Goal: Participate in discussion: Engage in conversation with other users on a specific topic

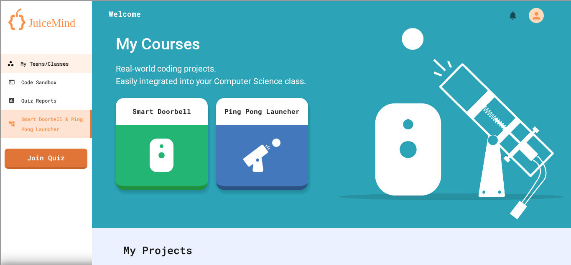
click at [62, 66] on div "My Teams/Classes" at bounding box center [37, 64] width 61 height 10
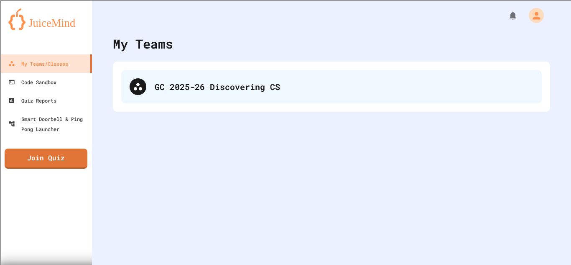
click at [220, 84] on div "GC 2025-26 Discovering CS" at bounding box center [344, 86] width 379 height 13
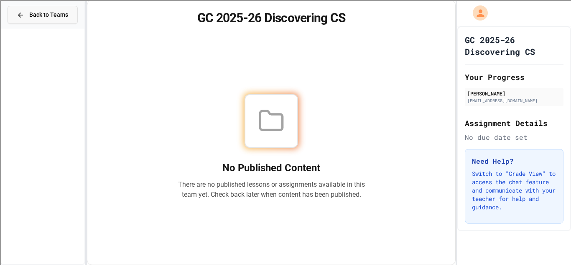
click at [40, 14] on span "Back to Teams" at bounding box center [48, 14] width 39 height 9
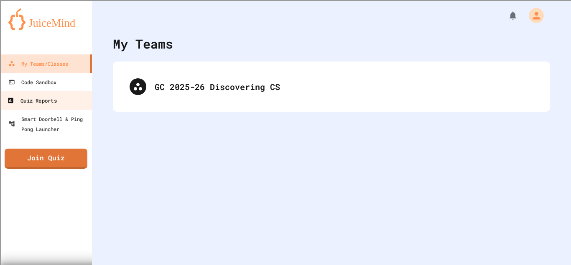
click at [39, 93] on link "Quiz Reports" at bounding box center [46, 100] width 95 height 19
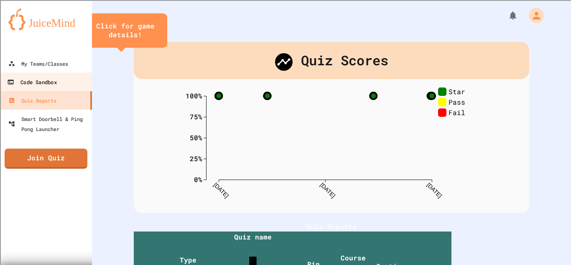
click at [47, 80] on div "Code Sandbox" at bounding box center [31, 82] width 49 height 10
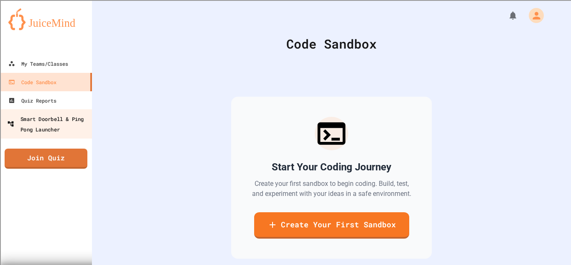
click at [43, 128] on div "Smart Doorbell & Ping Pong Launcher" at bounding box center [48, 123] width 83 height 20
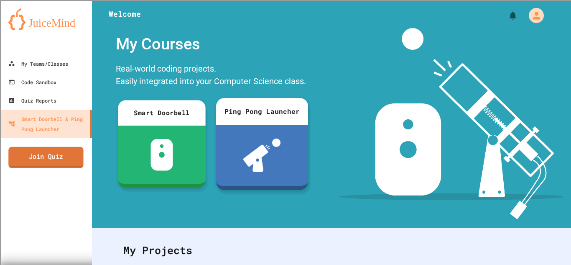
click at [67, 159] on link "Join Quiz" at bounding box center [45, 157] width 75 height 21
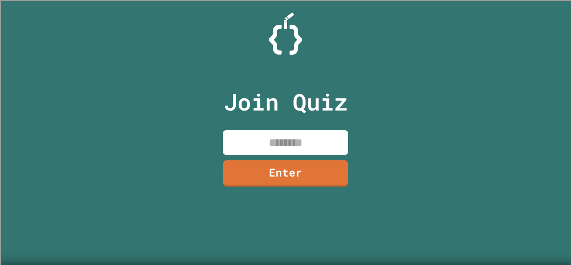
click at [257, 156] on div "Join Quiz Enter" at bounding box center [285, 132] width 141 height 223
click at [257, 144] on input at bounding box center [285, 142] width 125 height 25
type input "********"
click at [274, 176] on link "Enter" at bounding box center [285, 172] width 125 height 28
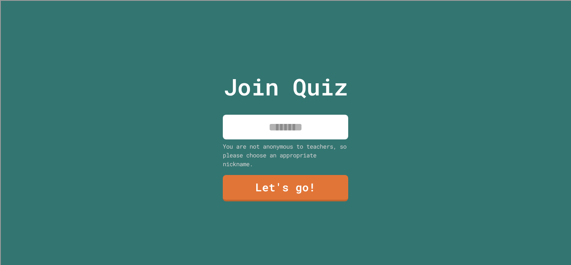
click at [276, 147] on div "You are not anonymous to teachers, so please choose an appropriate nickname." at bounding box center [285, 155] width 125 height 26
click at [272, 116] on input at bounding box center [285, 127] width 125 height 25
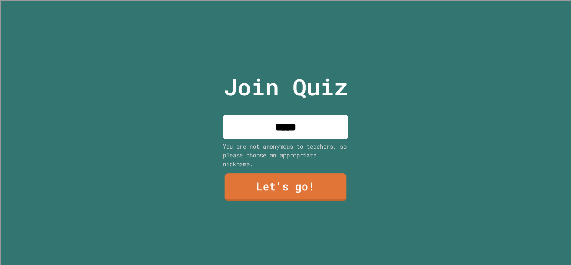
type input "*****"
click at [280, 183] on link "Let's go!" at bounding box center [286, 187] width 122 height 28
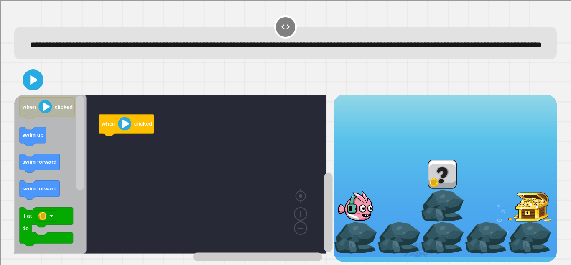
scroll to position [18, 0]
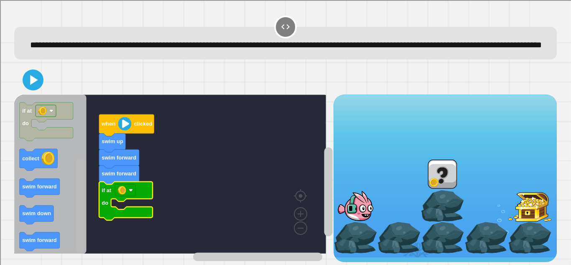
click at [82, 216] on rect "Blockly Workspace" at bounding box center [80, 205] width 8 height 94
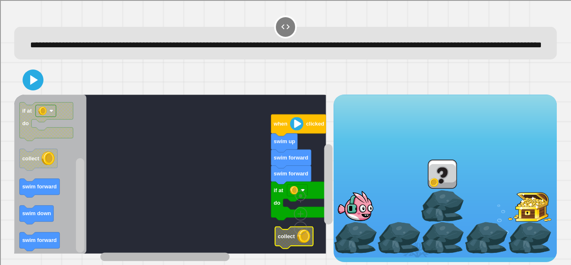
click at [125, 251] on rect "Blockly Workspace" at bounding box center [214, 256] width 229 height 10
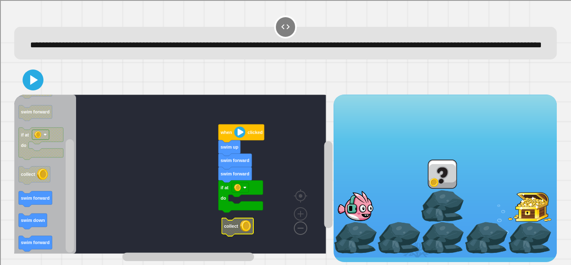
click at [290, 222] on g "when clicked swim up swim forward swim forward if at do collect" at bounding box center [174, 173] width 320 height 159
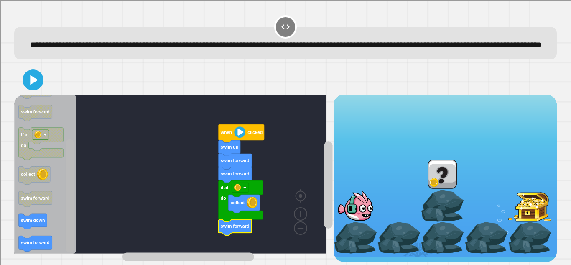
click at [67, 213] on rect "Blockly Workspace" at bounding box center [70, 195] width 8 height 113
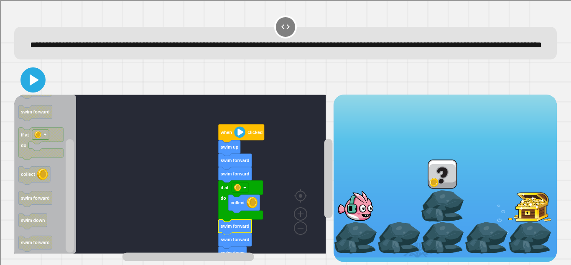
click at [27, 81] on icon at bounding box center [33, 80] width 20 height 20
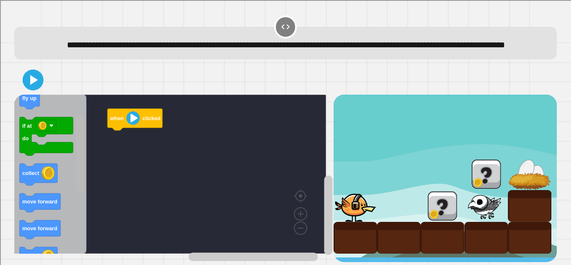
click at [84, 181] on rect "Blockly Workspace" at bounding box center [80, 153] width 8 height 79
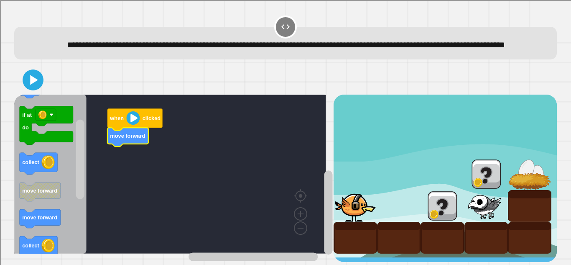
click at [29, 221] on icon "Blockly Workspace" at bounding box center [40, 218] width 41 height 19
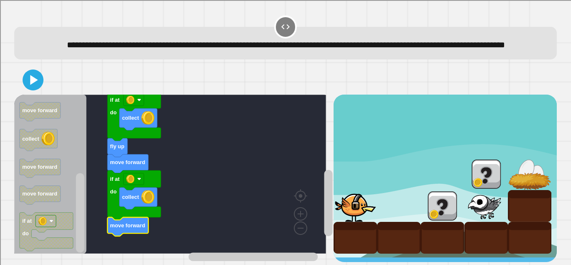
click at [29, 69] on button at bounding box center [33, 79] width 21 height 21
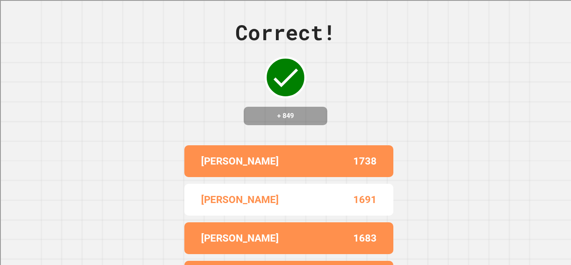
click at [484, 221] on div "Correct! + 849 JOHN 1738 LUCAS 1691 JAMES 1683 DAVID 1667 ISAIAH 1614" at bounding box center [285, 132] width 571 height 265
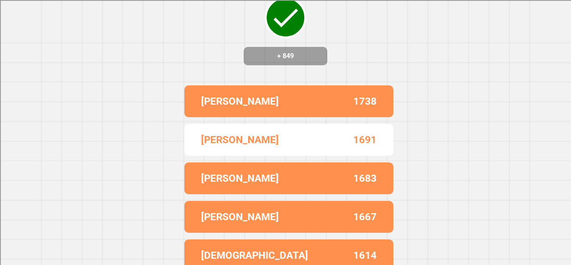
scroll to position [0, 0]
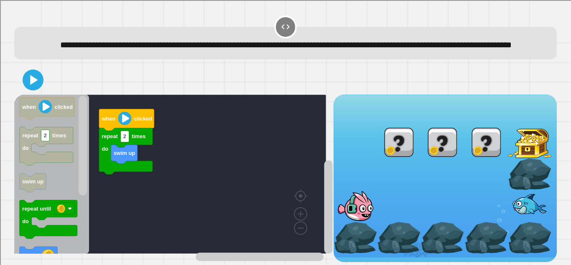
click at [221, 200] on rect "Blockly Workspace" at bounding box center [170, 173] width 312 height 159
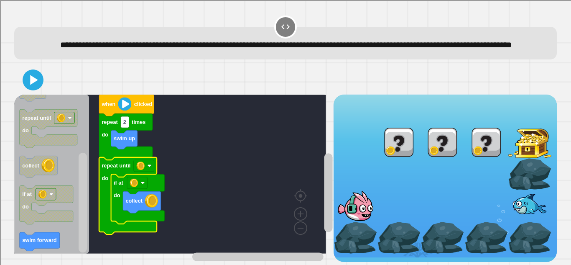
click at [151, 171] on rect "Blockly Workspace" at bounding box center [144, 166] width 20 height 12
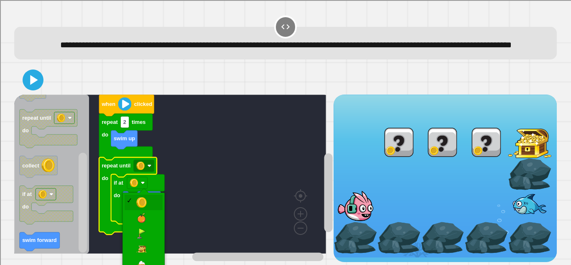
click at [143, 234] on icon "Blockly Workspace" at bounding box center [128, 195] width 58 height 77
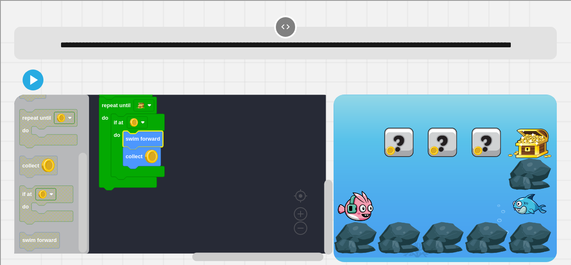
click at [41, 88] on icon at bounding box center [33, 79] width 17 height 17
click at [324, 221] on rect "Blockly Workspace" at bounding box center [328, 216] width 8 height 75
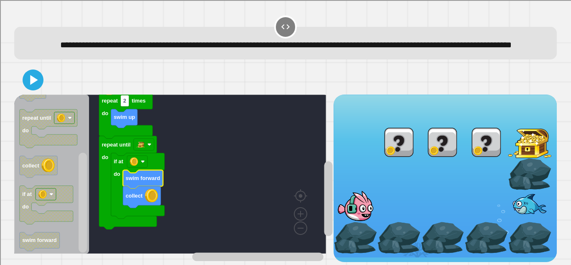
scroll to position [18, 0]
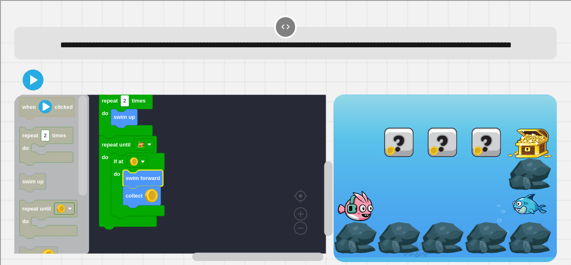
click at [135, 182] on icon "Blockly Workspace" at bounding box center [143, 179] width 40 height 19
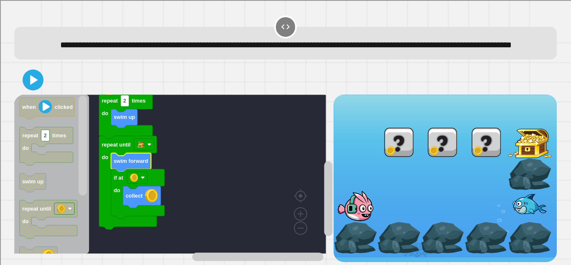
click at [38, 76] on icon at bounding box center [33, 79] width 17 height 17
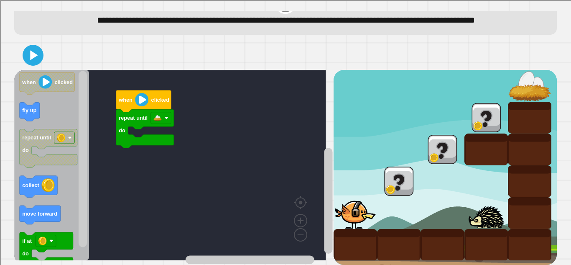
scroll to position [50, 0]
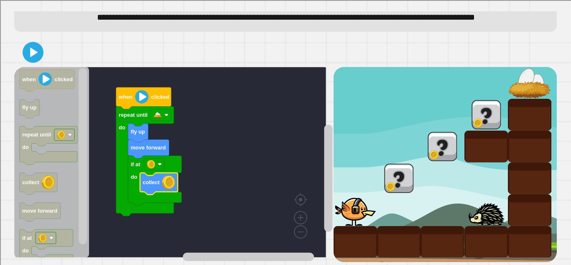
click at [35, 48] on icon at bounding box center [33, 52] width 17 height 17
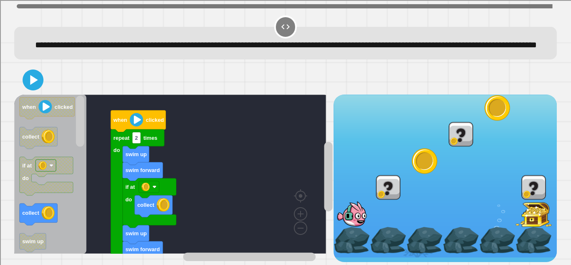
scroll to position [18, 0]
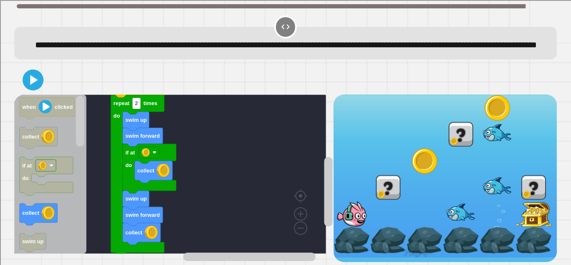
click at [324, 165] on rect "Blockly Workspace" at bounding box center [328, 191] width 8 height 69
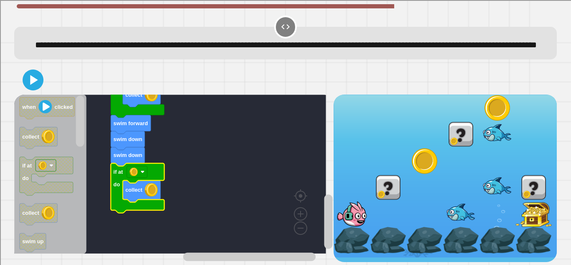
click at [118, 168] on text "if at" at bounding box center [119, 171] width 10 height 6
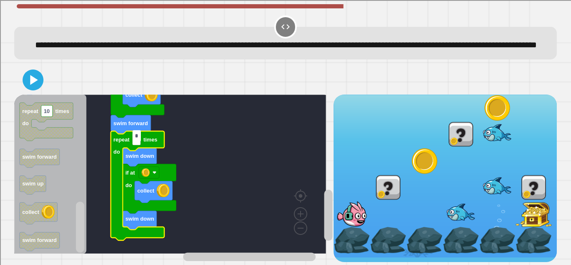
type input "*"
click at [28, 82] on icon at bounding box center [33, 79] width 17 height 17
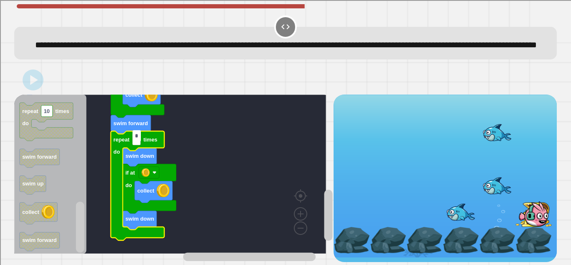
click at [145, 119] on rect "Blockly Workspace" at bounding box center [170, 173] width 312 height 159
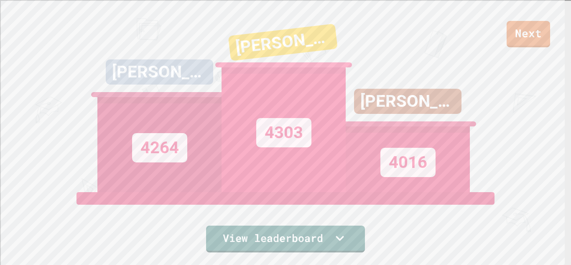
click at [521, 43] on link "Next" at bounding box center [528, 34] width 43 height 26
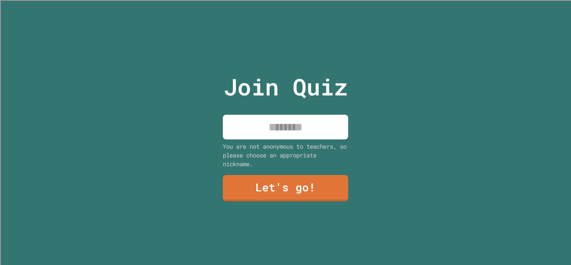
click at [248, 126] on input at bounding box center [285, 127] width 125 height 25
type input "*****"
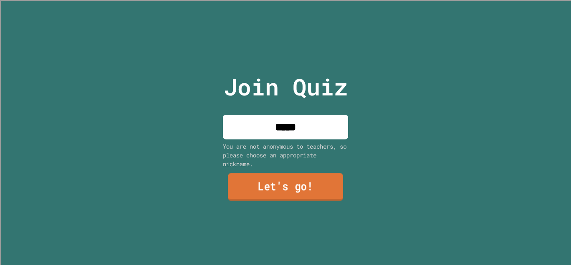
click at [268, 195] on link "Let's go!" at bounding box center [285, 187] width 115 height 28
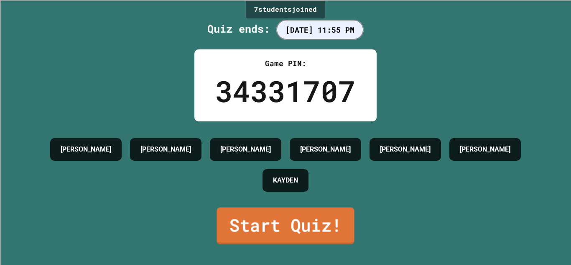
click at [279, 223] on link "Start Quiz!" at bounding box center [286, 225] width 138 height 37
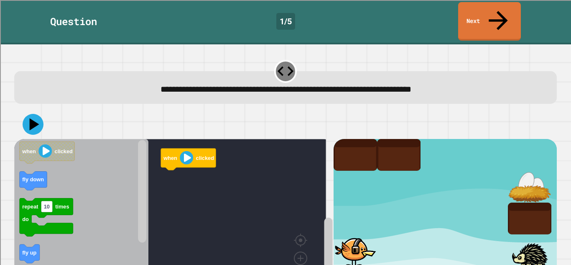
click at [505, 107] on div "when clicked when clicked fly down repeat 10 times do fly up move forward fly u…" at bounding box center [285, 205] width 548 height 197
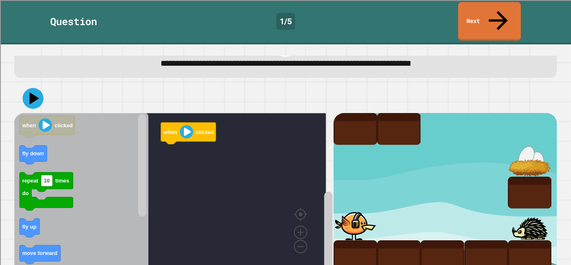
scroll to position [29, 0]
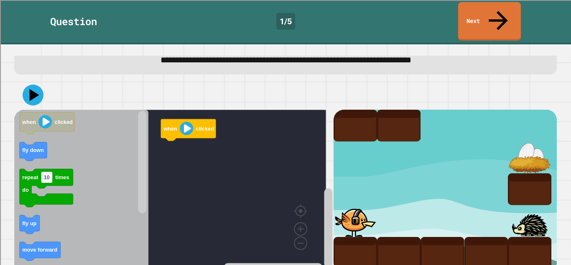
click at [140, 140] on rect "Blockly Workspace" at bounding box center [142, 162] width 8 height 102
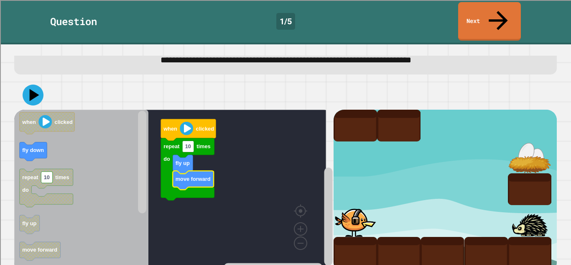
click at [100, 219] on icon "Blockly Workspace" at bounding box center [81, 189] width 134 height 159
click at [138, 143] on rect "Blockly Workspace" at bounding box center [142, 189] width 10 height 157
click at [137, 150] on icon "Blockly Workspace" at bounding box center [142, 189] width 10 height 157
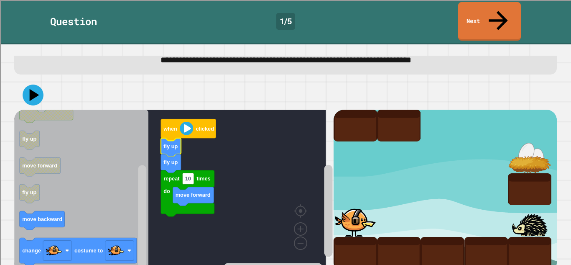
click at [189, 175] on text "10" at bounding box center [188, 178] width 6 height 6
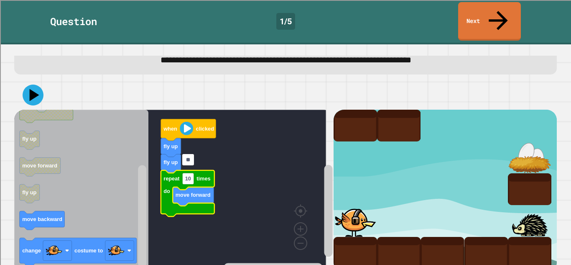
type input "*"
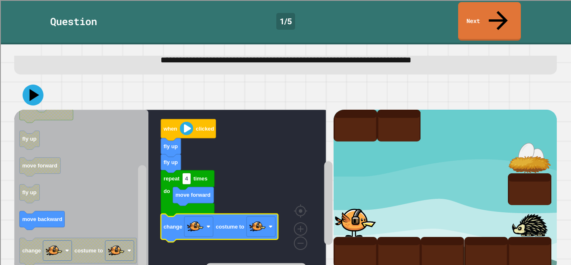
click at [269, 224] on image "Blockly Workspace" at bounding box center [271, 226] width 4 height 4
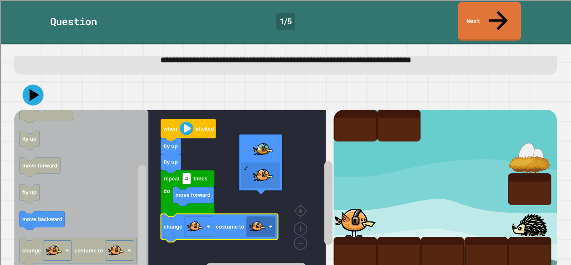
click at [267, 148] on rect "Blockly Workspace" at bounding box center [170, 189] width 312 height 159
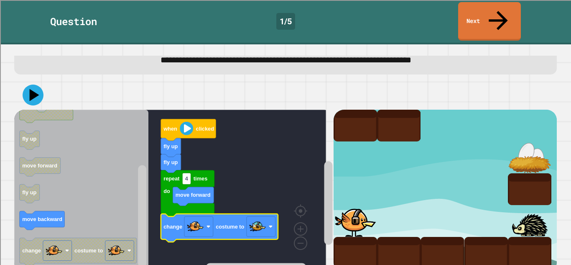
click at [26, 84] on icon at bounding box center [33, 94] width 21 height 21
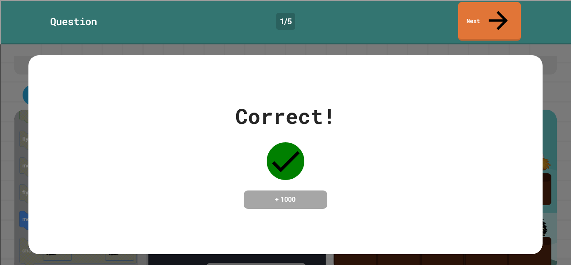
click at [487, 7] on link "Next" at bounding box center [489, 21] width 63 height 38
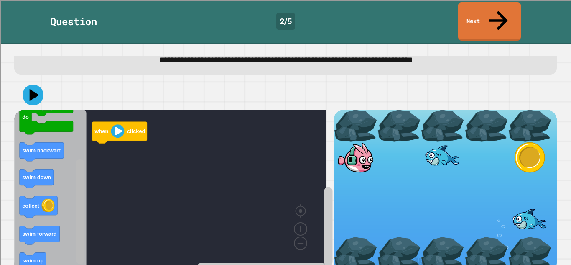
click at [70, 219] on div "when clicked when clicked swim up repeat 10 times do swim backward swim down co…" at bounding box center [173, 191] width 319 height 162
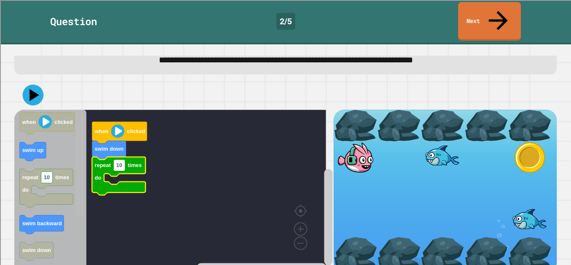
click at [79, 119] on rect "Blockly Workspace" at bounding box center [80, 163] width 8 height 105
click at [75, 169] on rect "Blockly Workspace" at bounding box center [80, 189] width 10 height 157
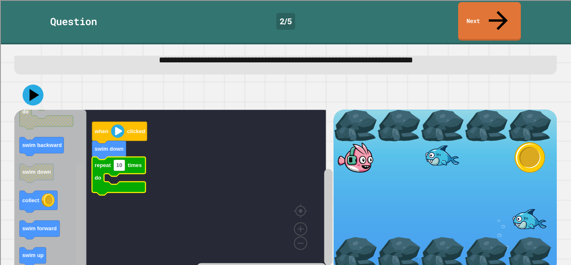
click at [80, 264] on html "**********" at bounding box center [285, 132] width 571 height 265
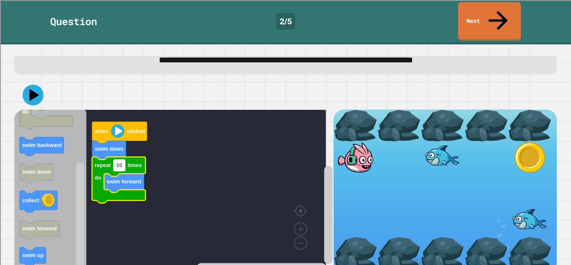
click at [119, 162] on text "10" at bounding box center [119, 165] width 6 height 6
type input "*"
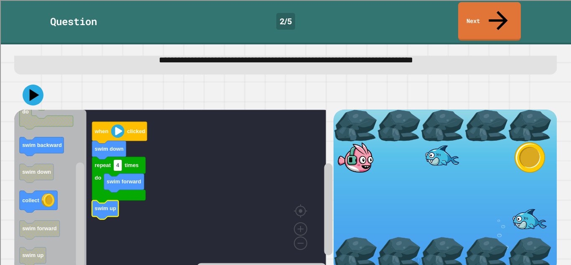
click at [106, 205] on text "swim up" at bounding box center [105, 208] width 21 height 6
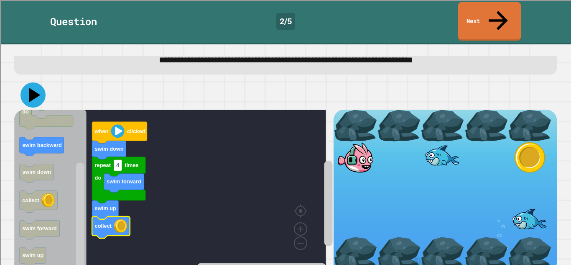
click at [32, 88] on icon at bounding box center [35, 95] width 12 height 15
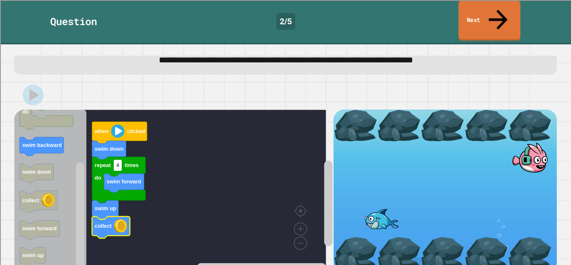
click at [504, 15] on link "Next" at bounding box center [489, 20] width 62 height 41
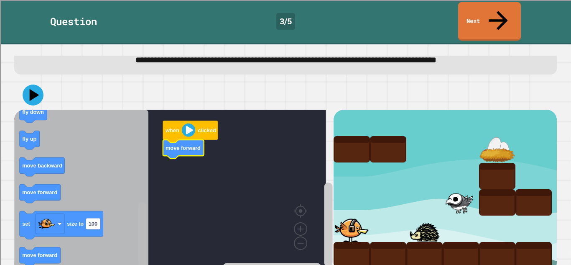
click at [136, 224] on div "when clicked move forward when clicked move forward repeat 10 times do fly up c…" at bounding box center [173, 191] width 319 height 162
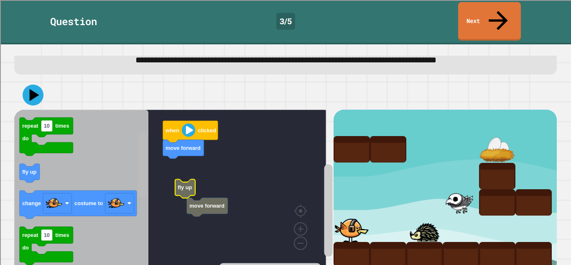
click at [135, 129] on div "when clicked move forward move forward fly up when clicked move forward repeat …" at bounding box center [173, 191] width 319 height 162
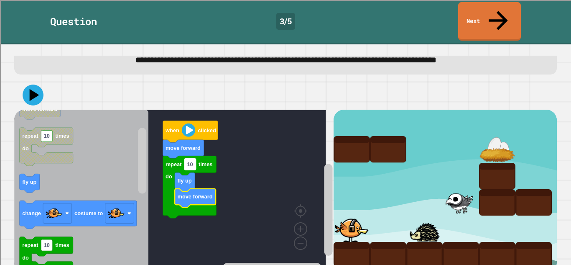
click at [192, 161] on text "10" at bounding box center [190, 164] width 6 height 6
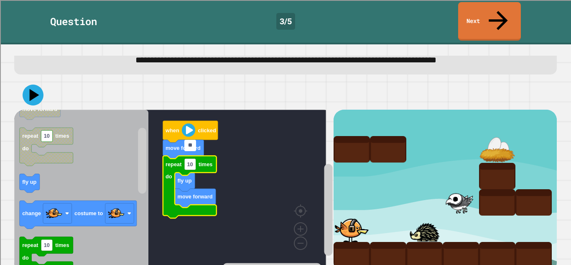
type input "*"
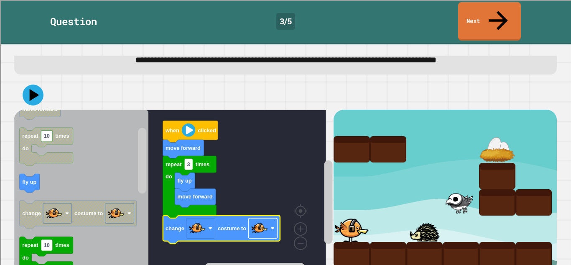
click at [260, 219] on image "Blockly Workspace" at bounding box center [259, 227] width 17 height 17
click at [25, 83] on icon at bounding box center [33, 95] width 25 height 25
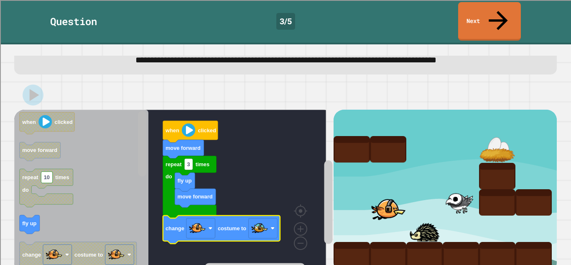
click at [146, 111] on g "Blockly Workspace" at bounding box center [142, 189] width 10 height 157
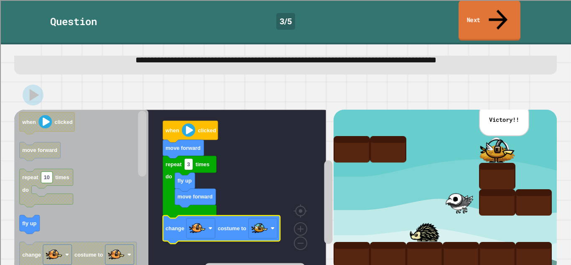
click at [492, 12] on link "Next" at bounding box center [489, 20] width 62 height 41
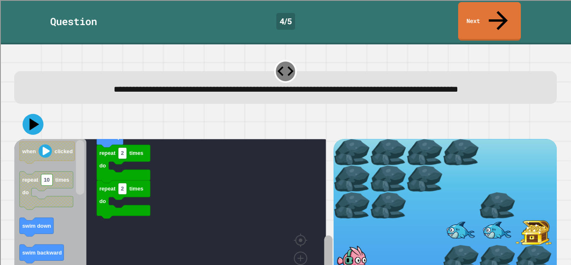
click at [323, 260] on div "**********" at bounding box center [285, 154] width 571 height 220
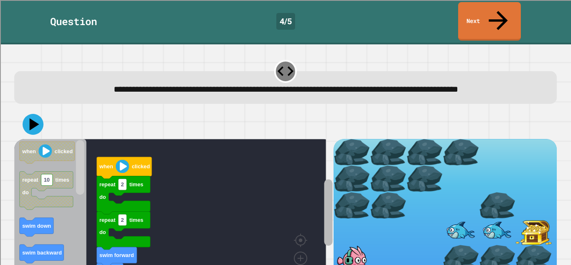
click at [326, 169] on g "Blockly Workspace" at bounding box center [328, 227] width 10 height 148
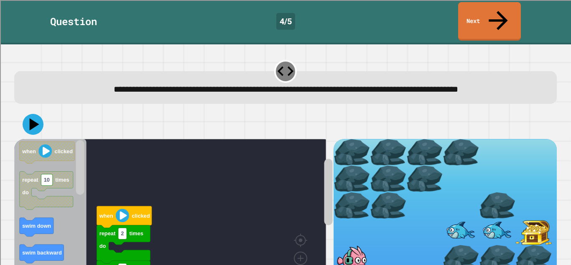
scroll to position [43, 0]
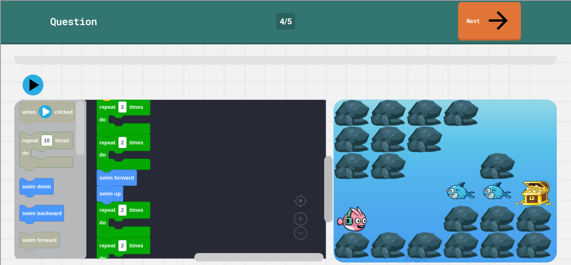
click at [324, 186] on rect "Blockly Workspace" at bounding box center [328, 188] width 8 height 66
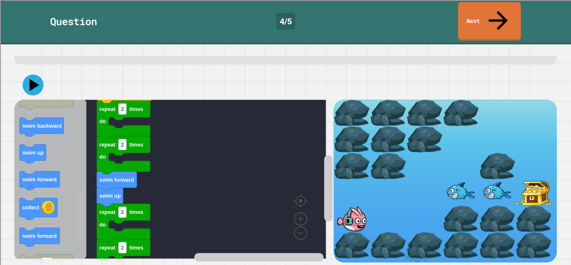
click at [81, 207] on rect "Blockly Workspace" at bounding box center [80, 217] width 8 height 55
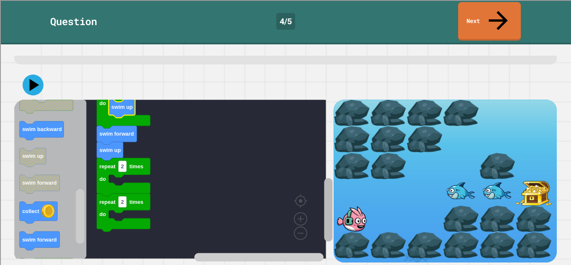
click at [324, 191] on rect "Blockly Workspace" at bounding box center [328, 210] width 8 height 64
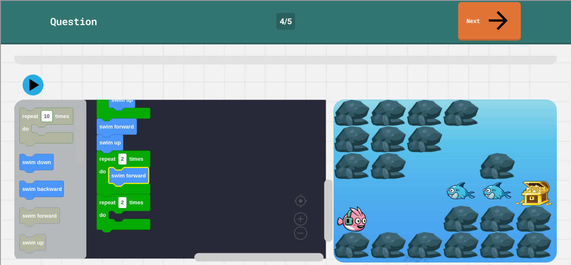
click at [78, 112] on rect "Blockly Workspace" at bounding box center [80, 136] width 8 height 55
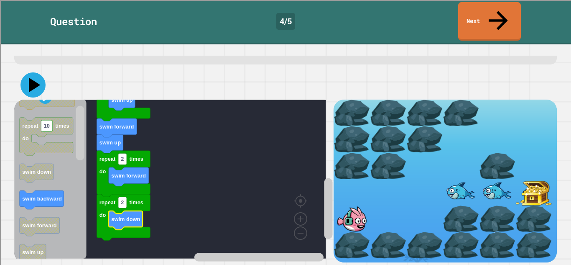
click at [27, 72] on icon at bounding box center [32, 84] width 25 height 25
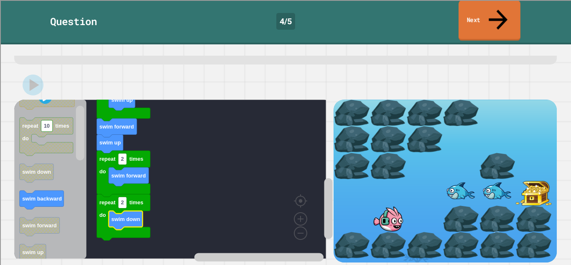
click at [499, 6] on icon at bounding box center [498, 20] width 28 height 30
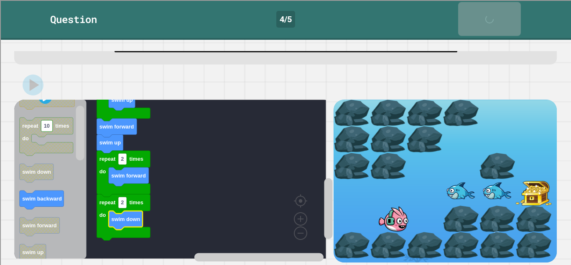
scroll to position [42, 0]
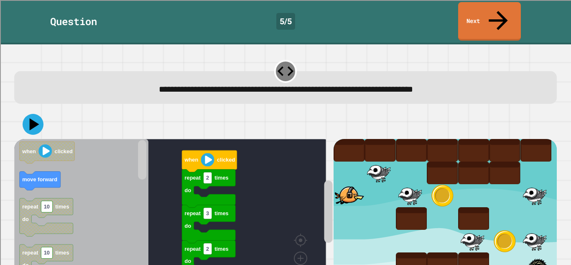
drag, startPoint x: 553, startPoint y: 83, endPoint x: 554, endPoint y: 116, distance: 33.0
click at [554, 116] on div "**********" at bounding box center [285, 154] width 571 height 220
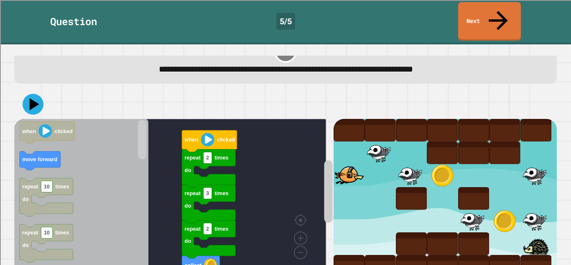
scroll to position [29, 0]
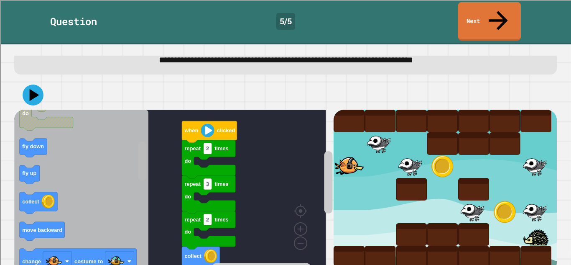
click at [140, 141] on rect "Blockly Workspace" at bounding box center [142, 160] width 8 height 39
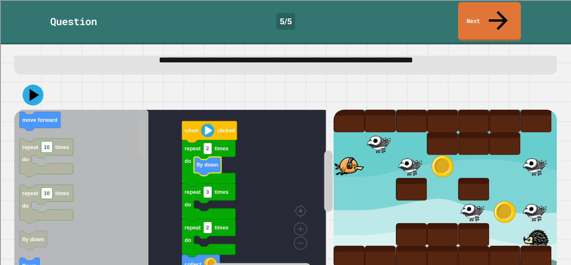
click at [143, 119] on rect "Blockly Workspace" at bounding box center [142, 137] width 8 height 39
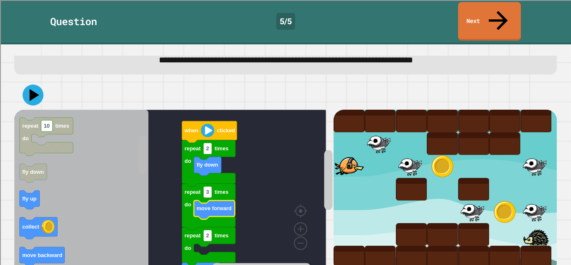
click at [142, 146] on rect "Blockly Workspace" at bounding box center [142, 154] width 8 height 39
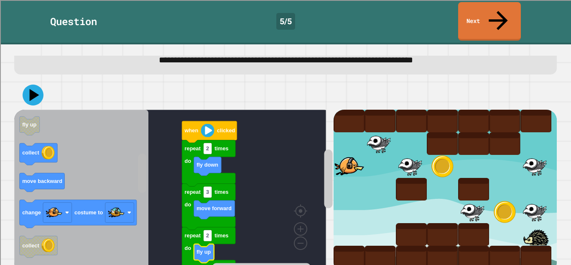
click at [141, 153] on rect "Blockly Workspace" at bounding box center [142, 172] width 8 height 39
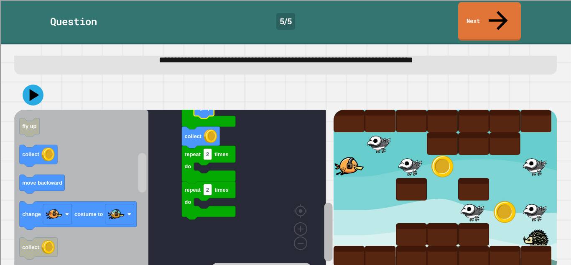
click at [324, 202] on rect "Blockly Workspace" at bounding box center [328, 231] width 8 height 59
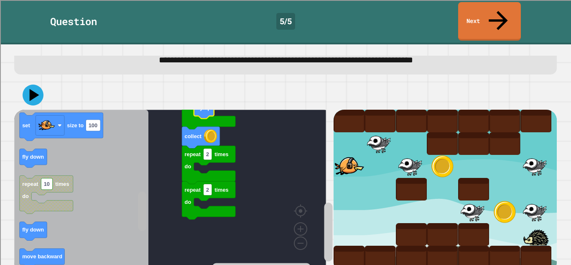
click at [141, 195] on rect "Blockly Workspace" at bounding box center [142, 210] width 8 height 39
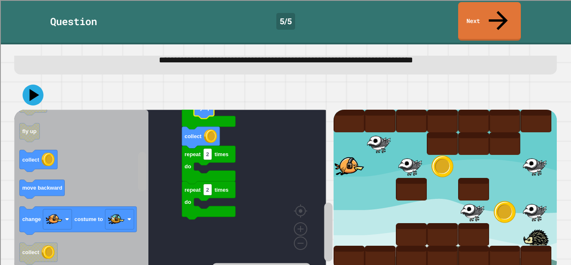
click at [140, 160] on rect "Blockly Workspace" at bounding box center [142, 171] width 8 height 39
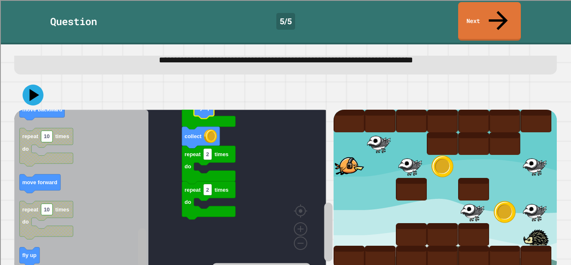
click at [137, 227] on g "Blockly Workspace" at bounding box center [142, 189] width 10 height 157
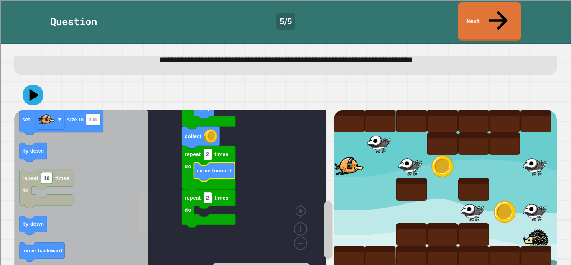
click at [142, 193] on rect "Blockly Workspace" at bounding box center [142, 212] width 8 height 39
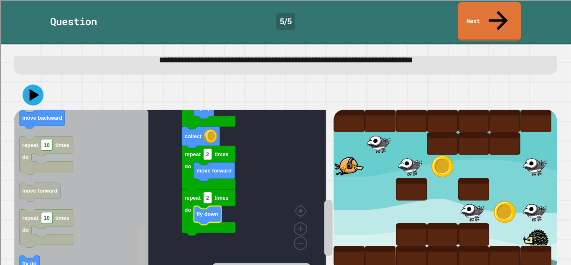
click at [140, 244] on rect "Blockly Workspace" at bounding box center [142, 245] width 8 height 39
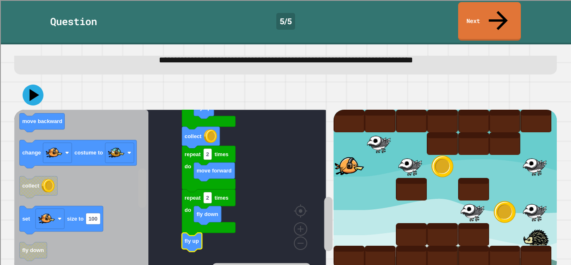
click at [132, 167] on div "when clicked repeat 3 times do move forward repeat 2 times do repeat 2 times do…" at bounding box center [173, 191] width 319 height 162
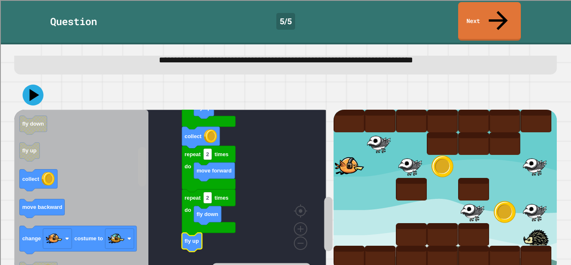
click at [138, 128] on g "Blockly Workspace" at bounding box center [142, 189] width 10 height 157
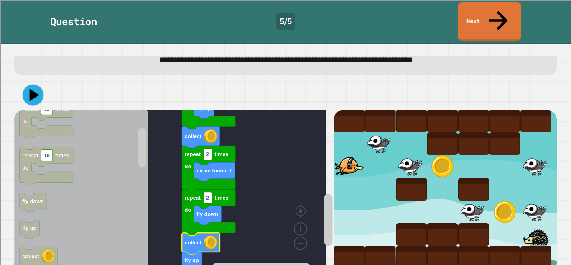
click at [36, 89] on icon at bounding box center [35, 95] width 10 height 13
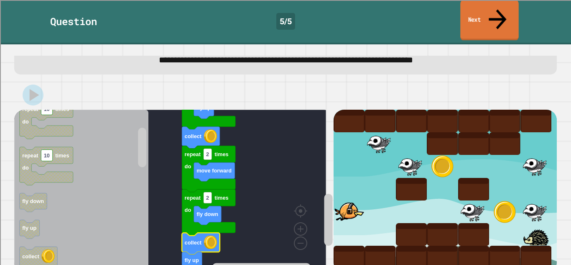
click at [492, 15] on link "Next" at bounding box center [489, 20] width 58 height 41
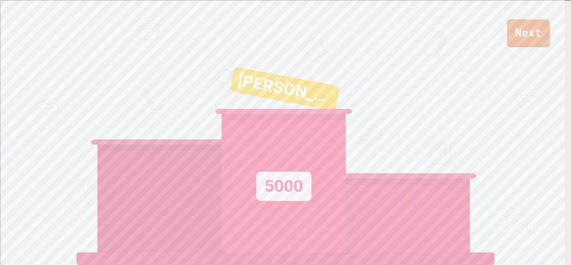
click at [522, 35] on link "Next" at bounding box center [528, 33] width 43 height 28
